Goal: Transaction & Acquisition: Purchase product/service

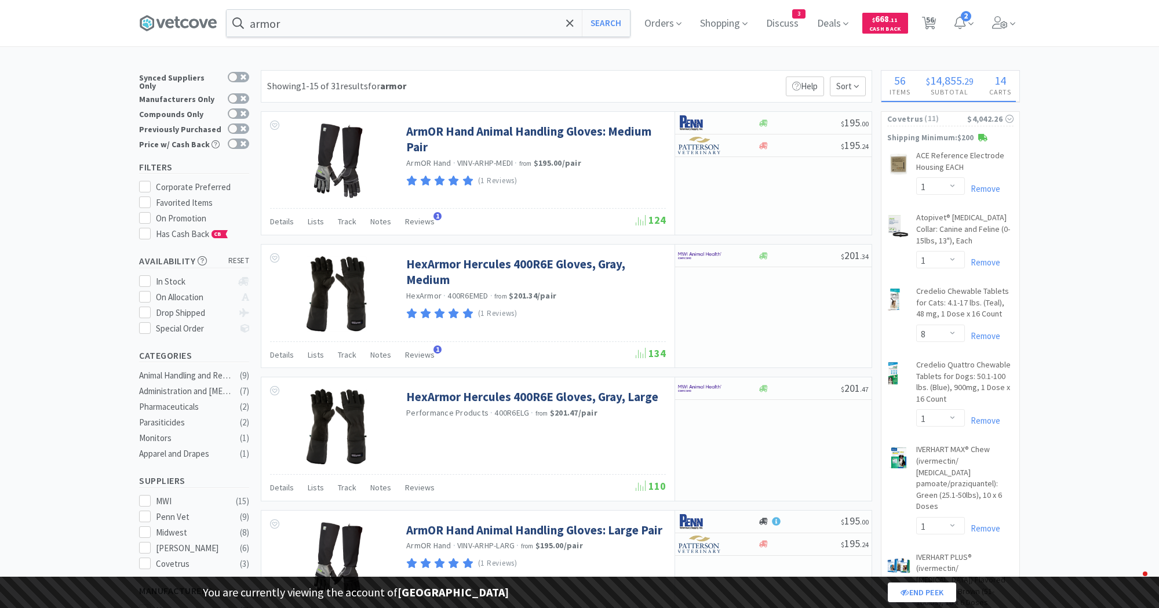
select select "1"
select select "8"
select select "1"
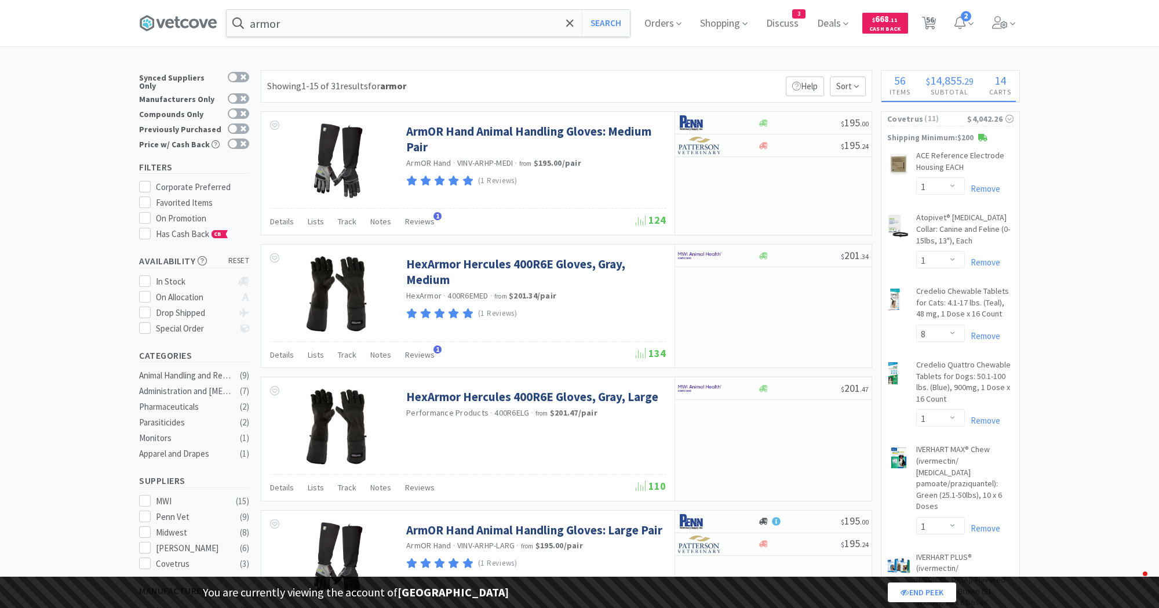
select select "1"
select select "2"
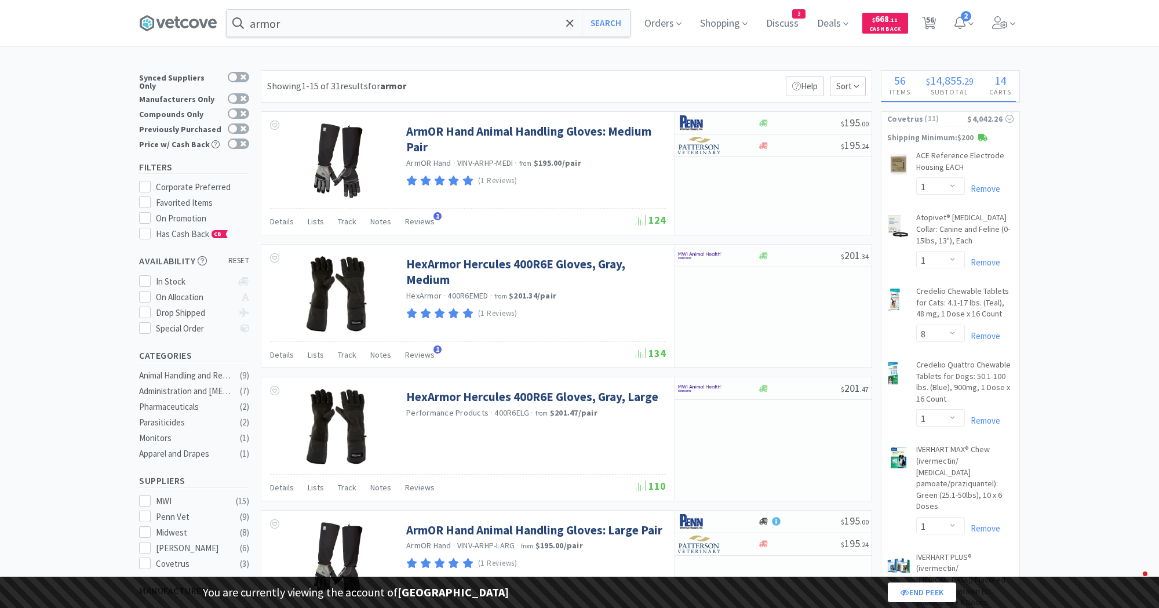
select select "1"
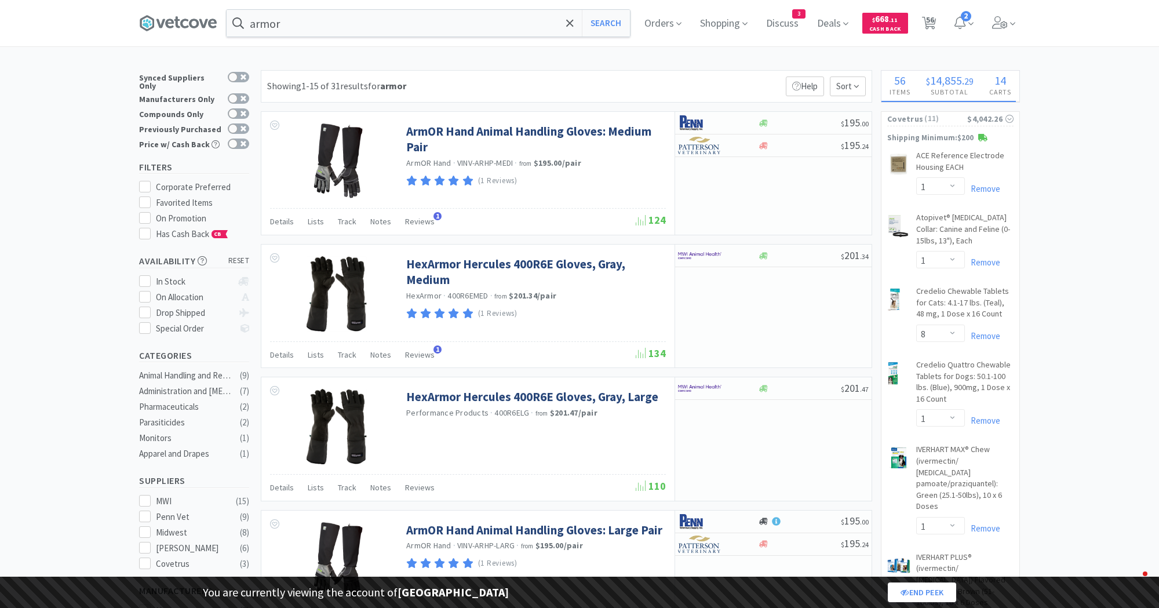
select select "1"
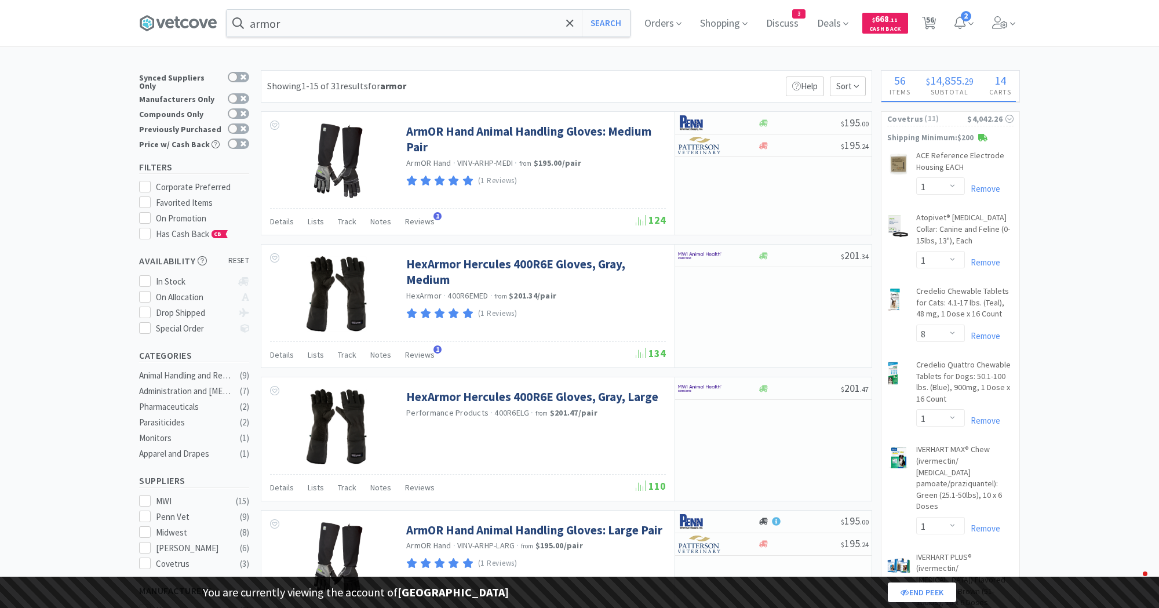
select select "2"
select select "1"
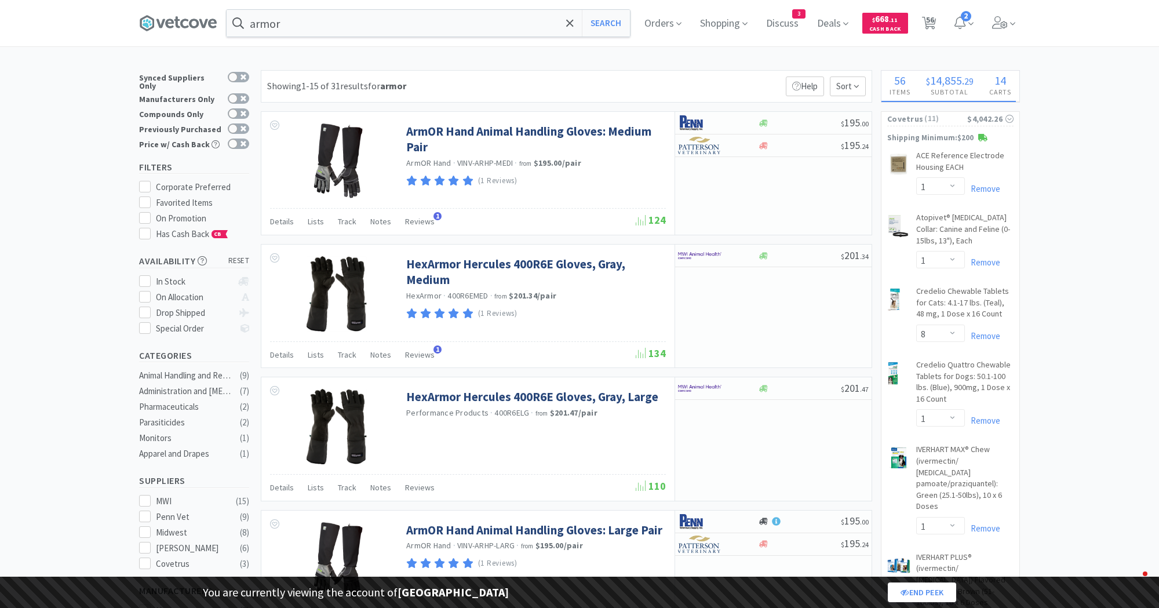
select select "1"
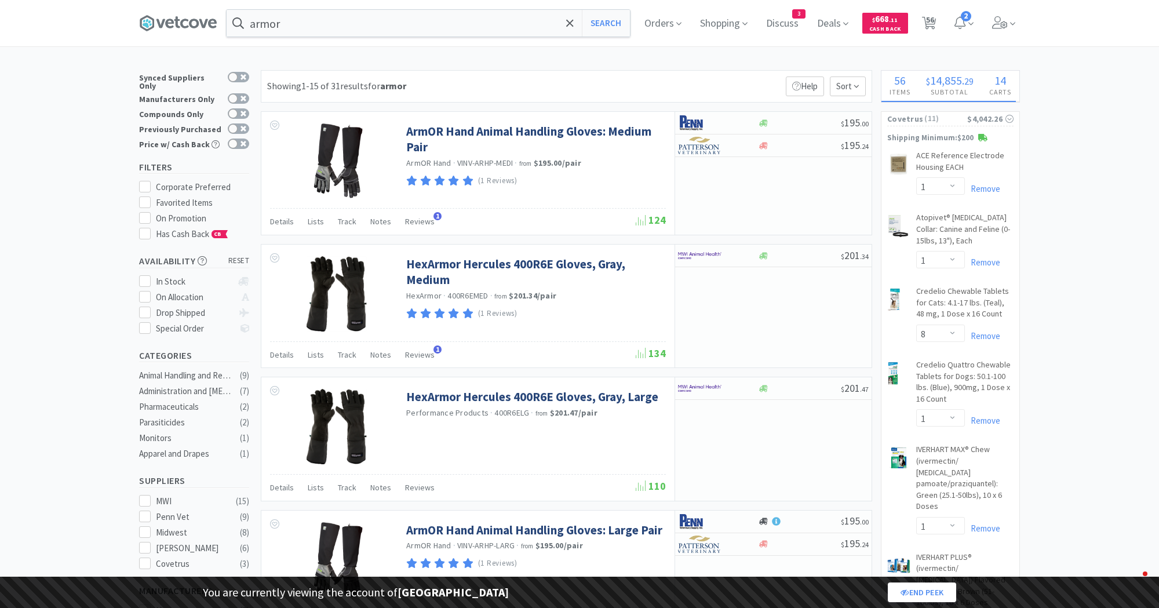
select select "1"
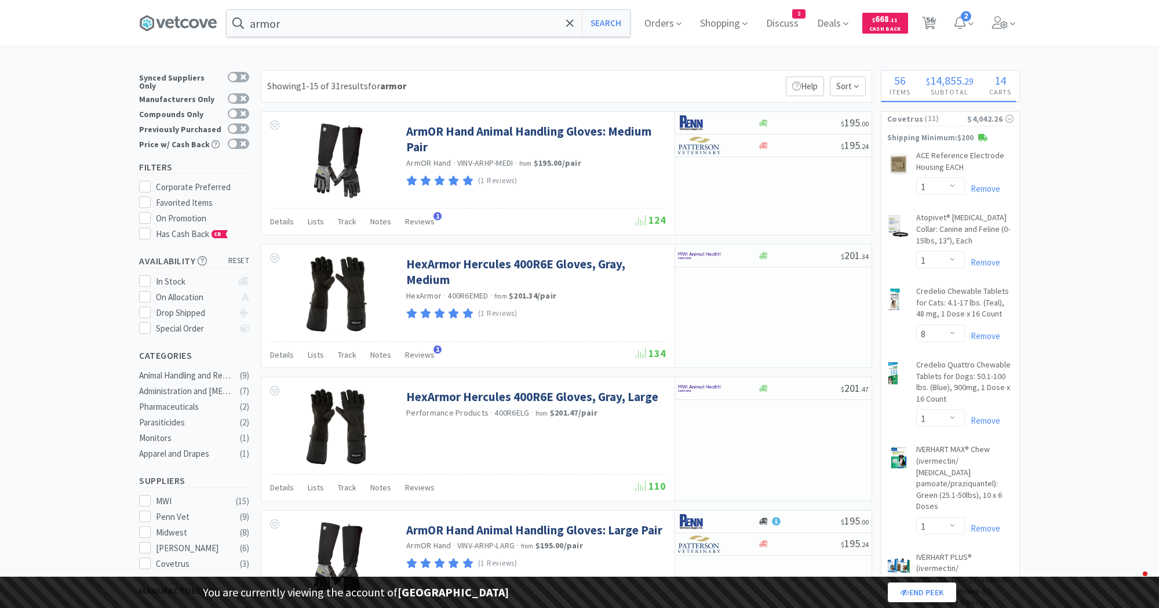
select select "1"
select select "10"
select select "1"
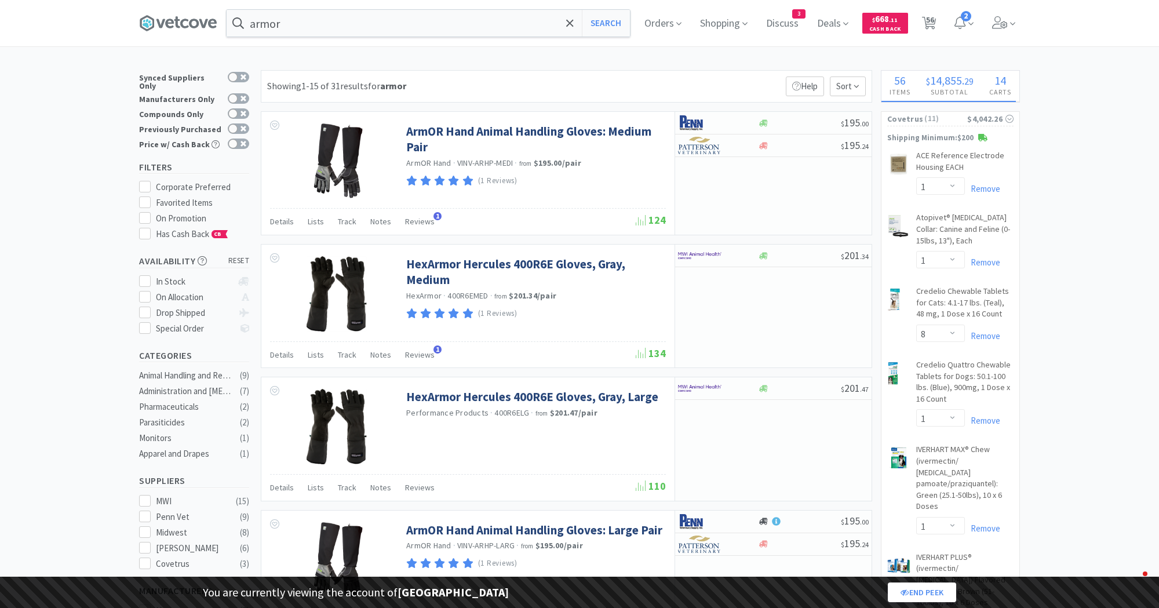
select select "1"
select select "3"
select select "2"
select select "3"
select select "2"
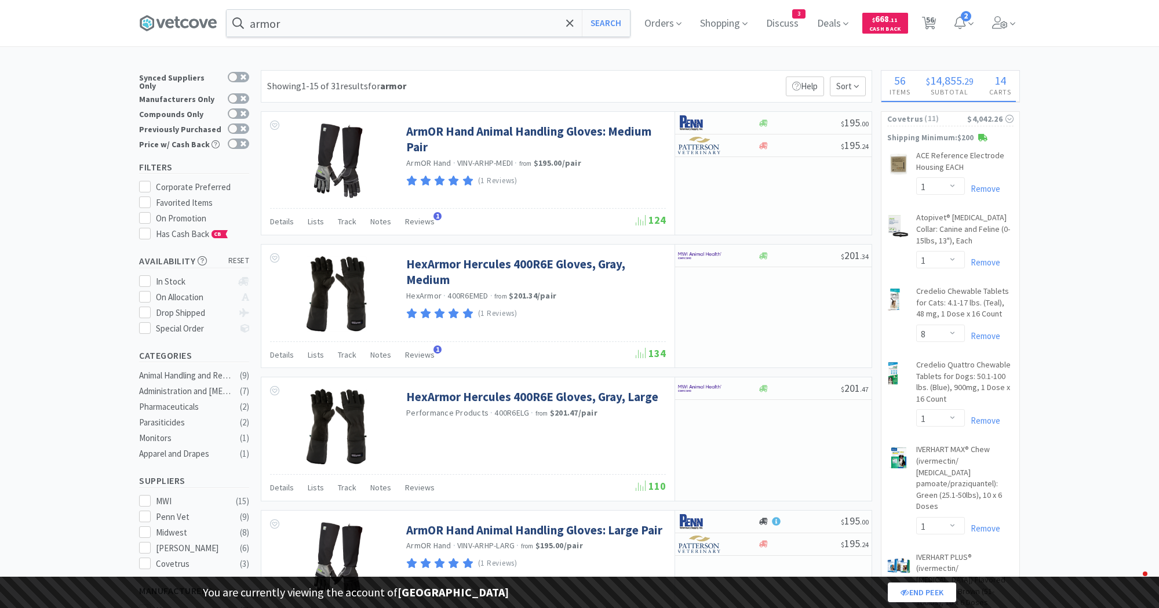
select select "2"
select select "1"
select select "10"
select select "1"
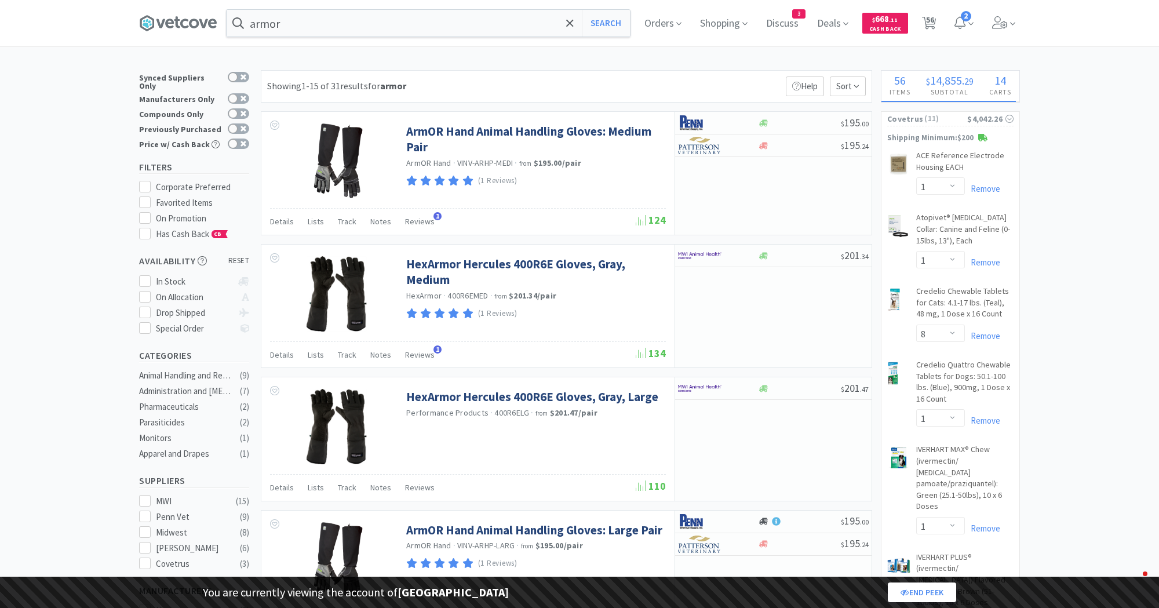
select select "2"
select select "1"
select select "2"
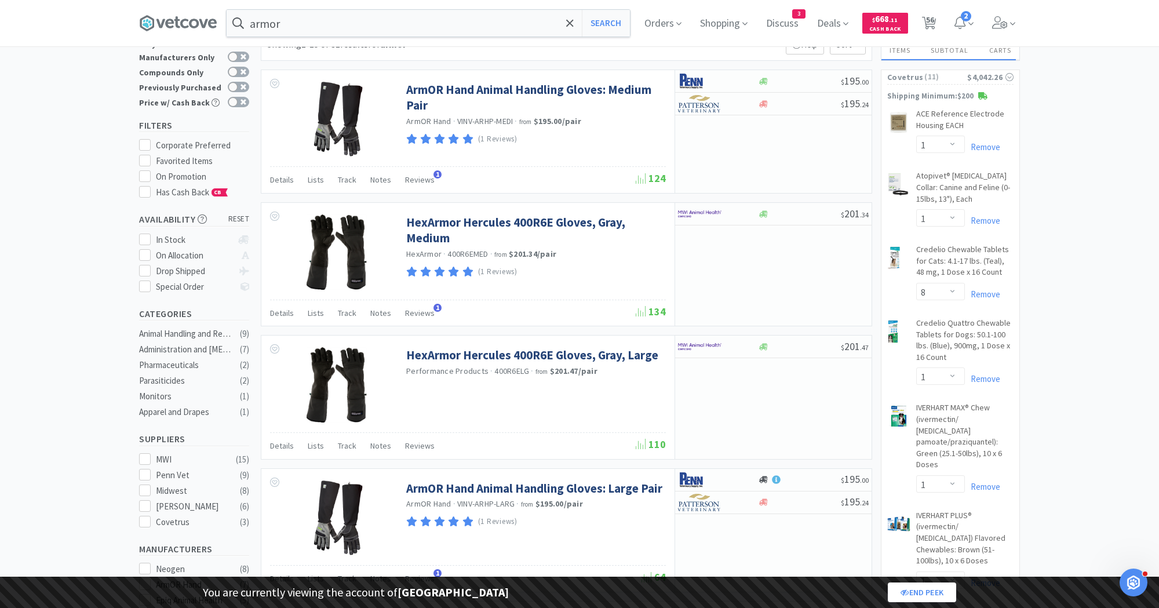
click at [407, 24] on input "armor" at bounding box center [428, 23] width 403 height 27
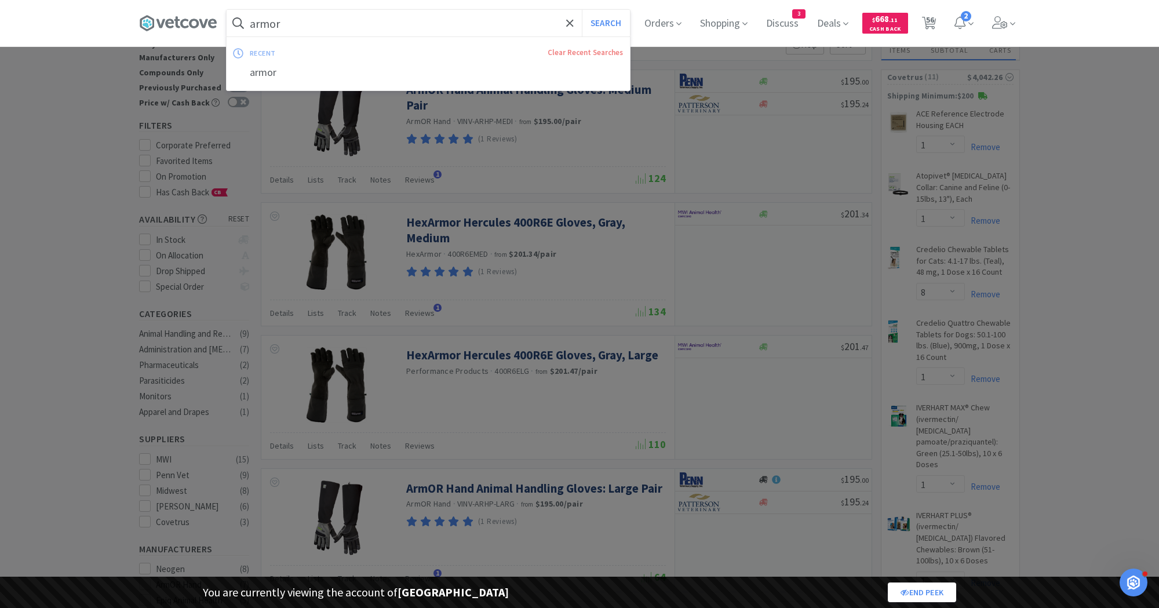
paste input "Protazil"
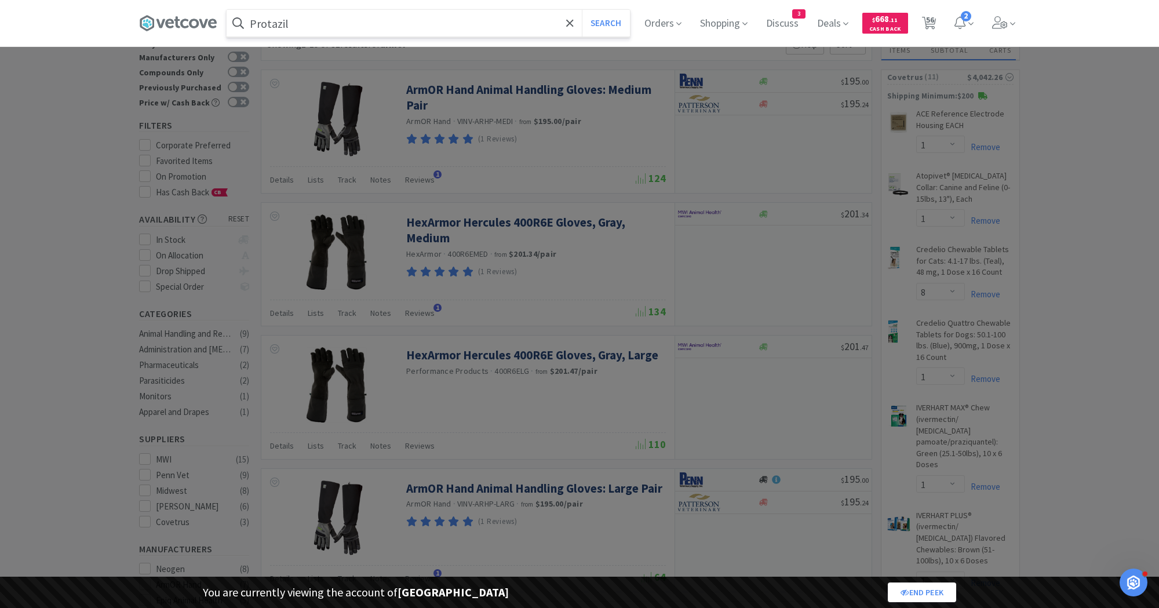
click at [582, 10] on button "Search" at bounding box center [606, 23] width 48 height 27
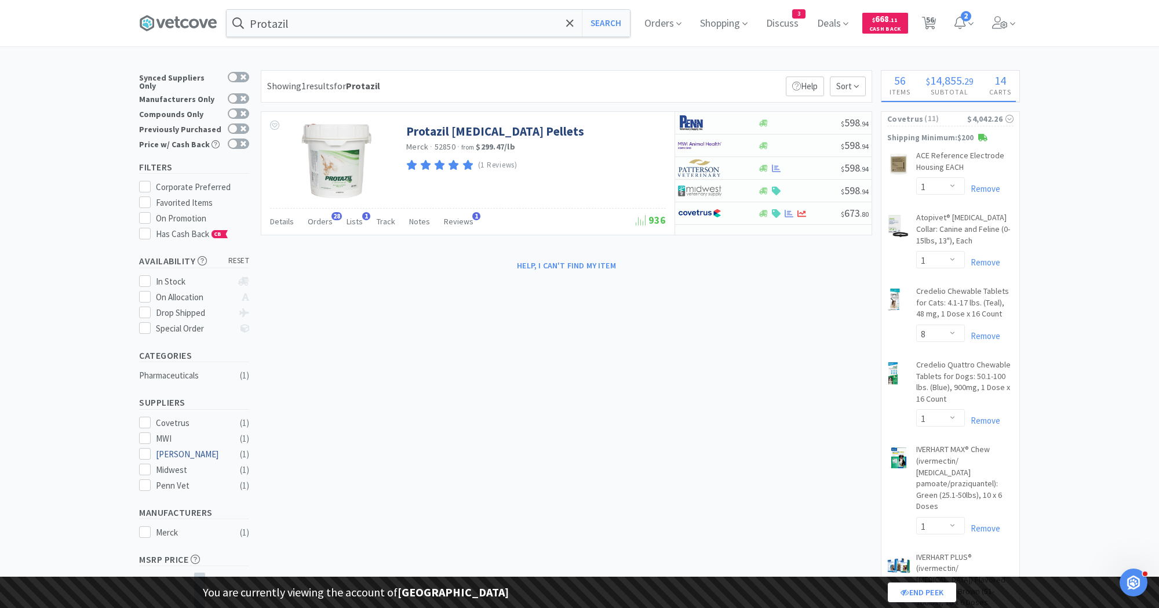
click at [174, 448] on div "[PERSON_NAME]" at bounding box center [192, 454] width 72 height 14
click at [452, 25] on input "Protazil" at bounding box center [428, 23] width 403 height 27
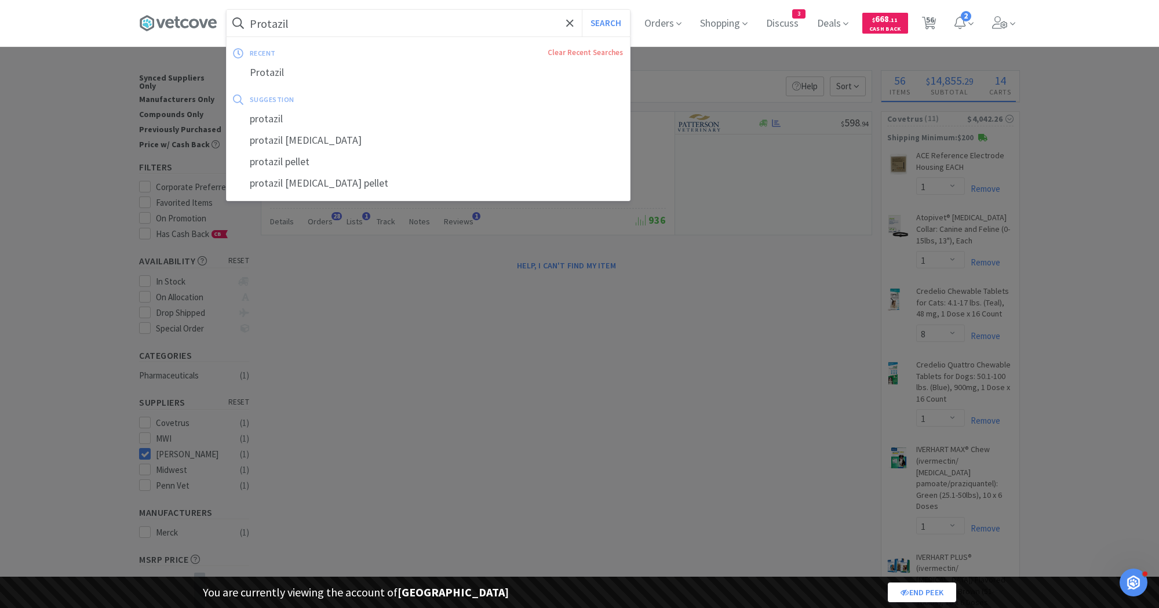
paste input "estige 5 + WNV"
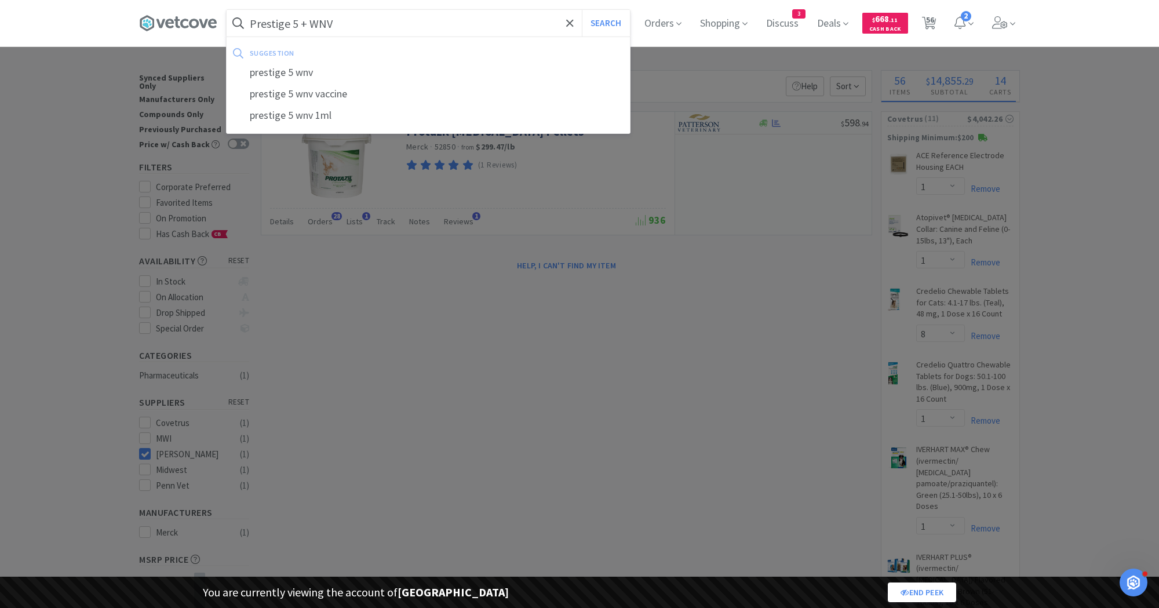
click at [582, 10] on button "Search" at bounding box center [606, 23] width 48 height 27
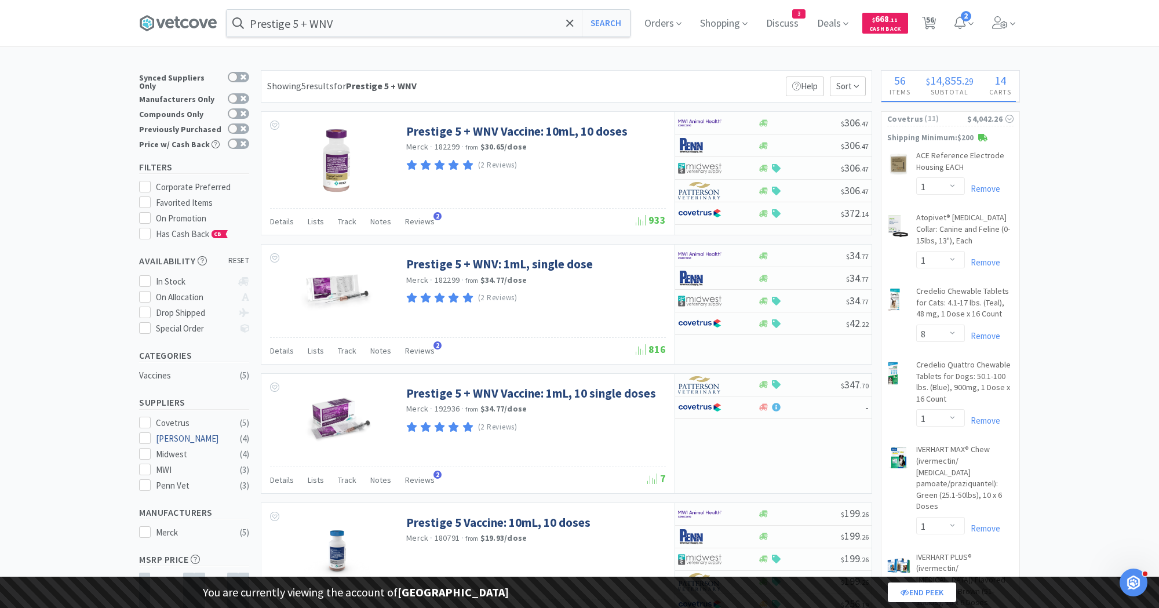
click at [188, 432] on div "[PERSON_NAME]" at bounding box center [192, 439] width 72 height 14
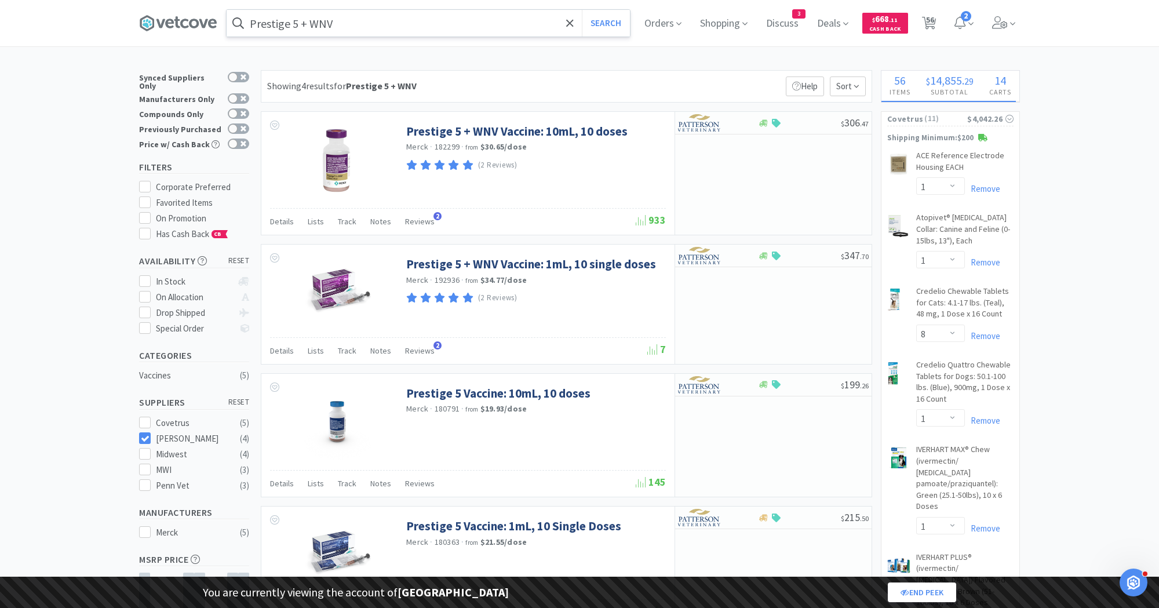
click at [323, 27] on input "Prestige 5 + WNV" at bounding box center [428, 23] width 403 height 27
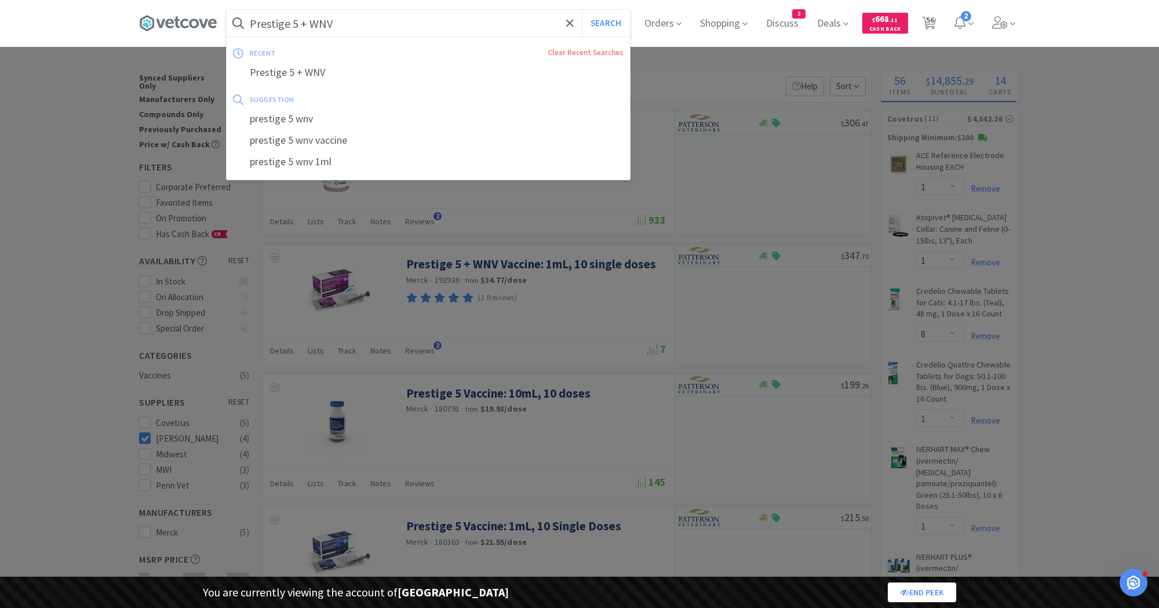
click at [323, 27] on input "Prestige 5 + WNV" at bounding box center [428, 23] width 403 height 27
paste input "2"
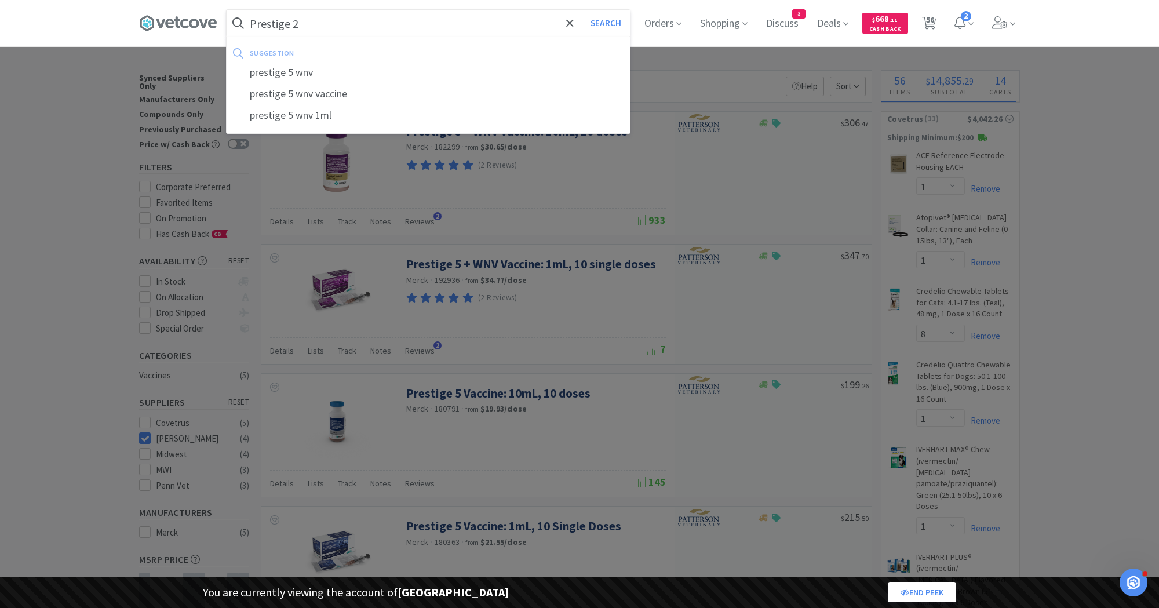
click at [582, 10] on button "Search" at bounding box center [606, 23] width 48 height 27
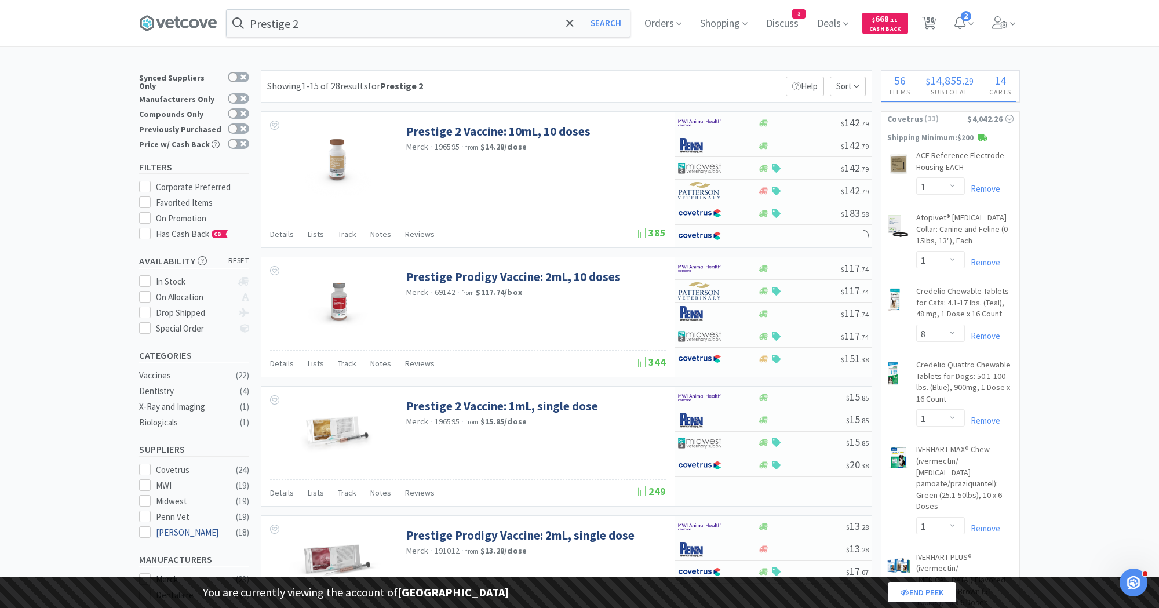
click at [176, 526] on div "[PERSON_NAME]" at bounding box center [192, 533] width 72 height 14
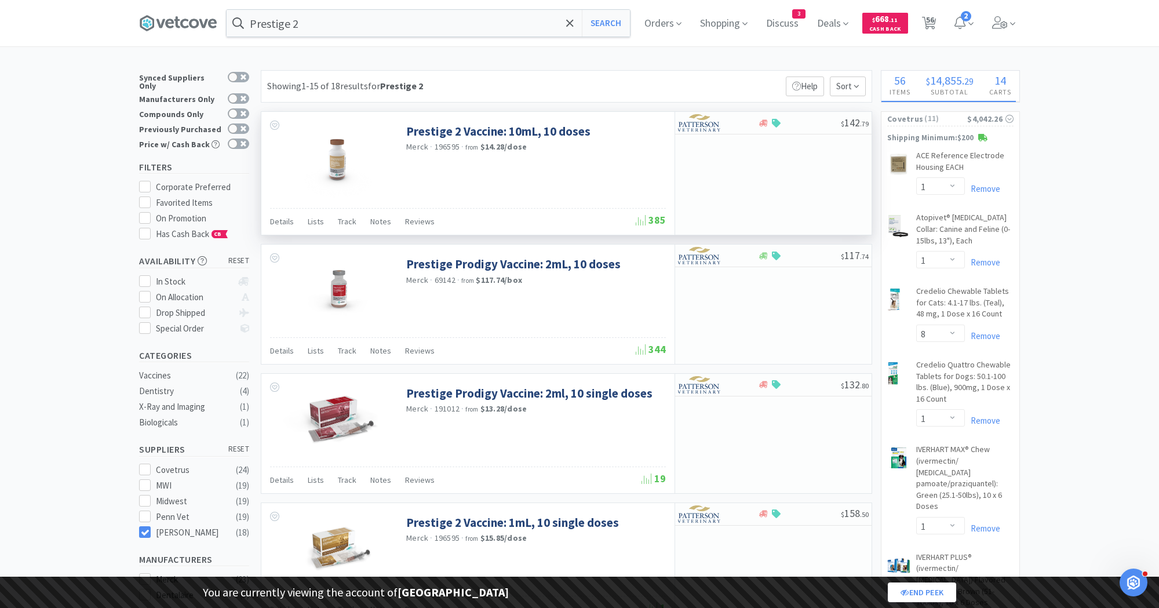
click at [709, 163] on div "$ 142 . 79" at bounding box center [772, 173] width 197 height 123
click at [443, 21] on input "Prestige 2" at bounding box center [428, 23] width 403 height 27
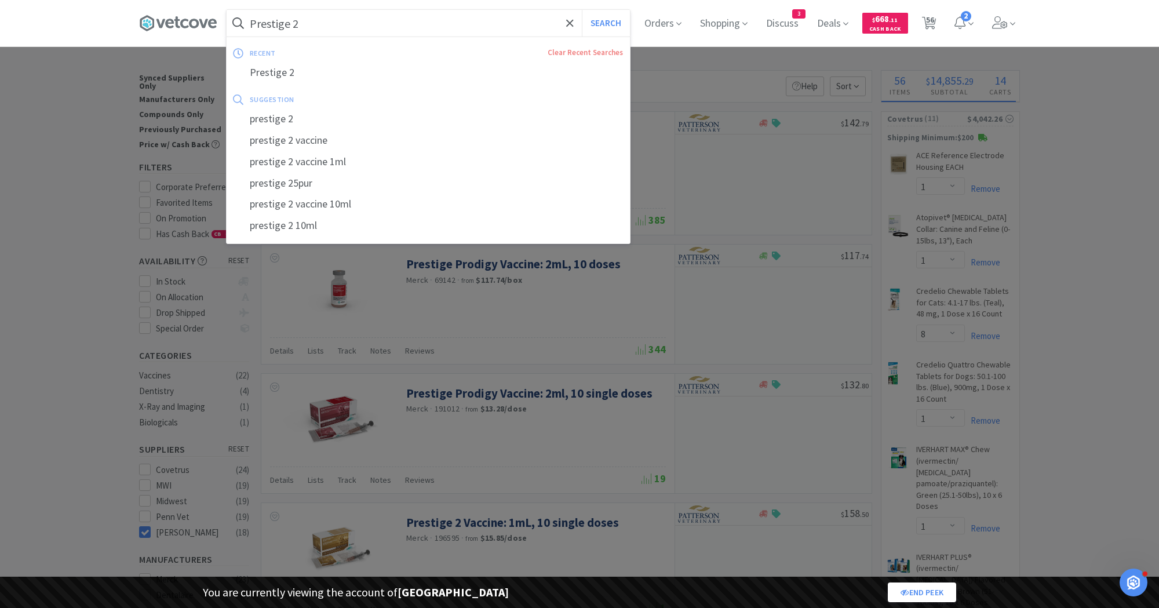
paste input "[MEDICAL_DATA] Avert I.N."
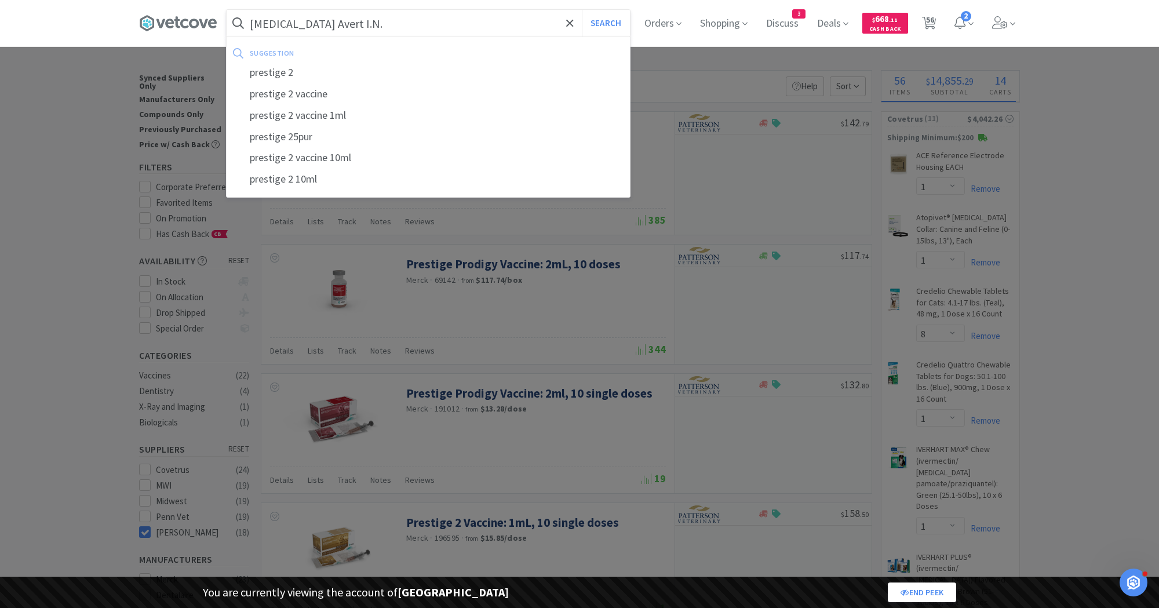
type input "[MEDICAL_DATA] Avert I.N."
click at [582, 10] on button "Search" at bounding box center [606, 23] width 48 height 27
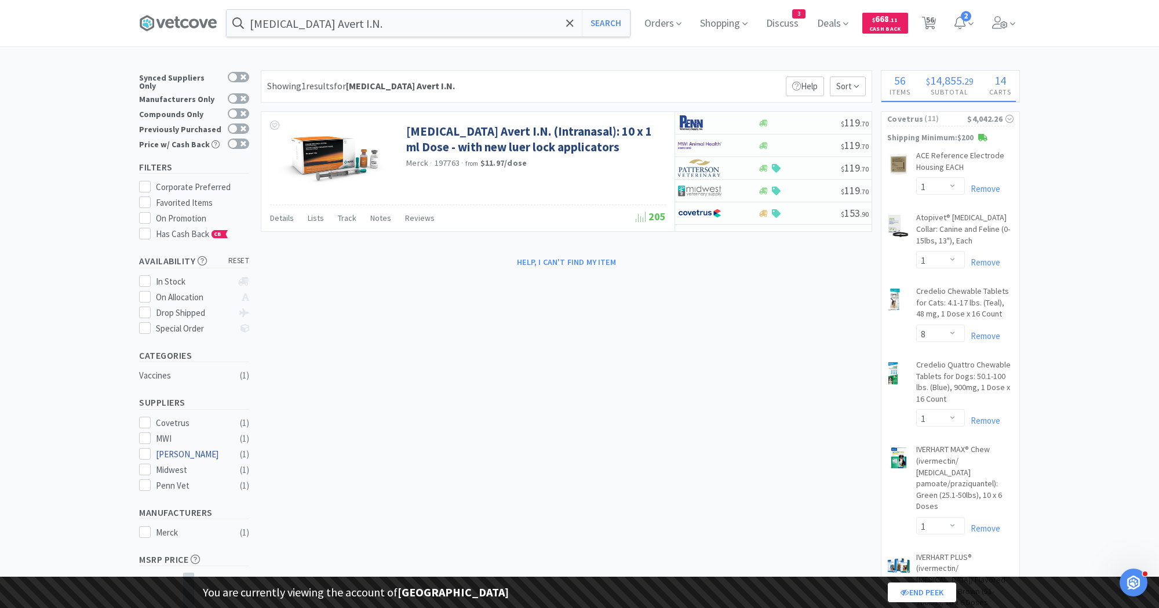
click at [203, 448] on div "[PERSON_NAME]" at bounding box center [192, 454] width 72 height 14
select select "1"
